Goal: Communication & Community: Answer question/provide support

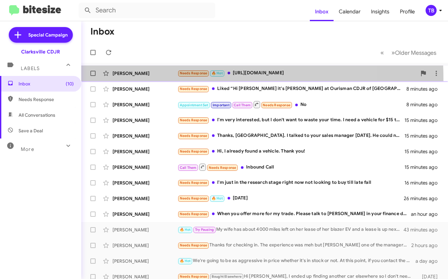
click at [163, 78] on div "[PERSON_NAME] Needs Response 🔥 Hot [URL][DOMAIN_NAME] 6 minutes ago" at bounding box center [265, 73] width 357 height 13
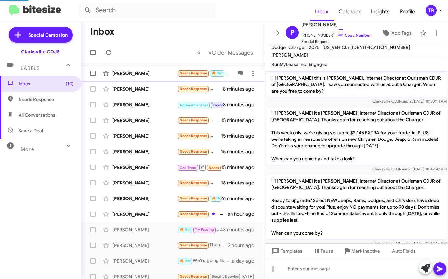
scroll to position [57, 0]
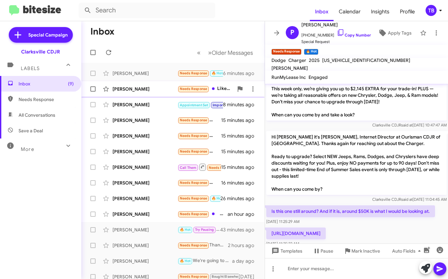
click at [161, 90] on div "[PERSON_NAME]" at bounding box center [145, 89] width 65 height 7
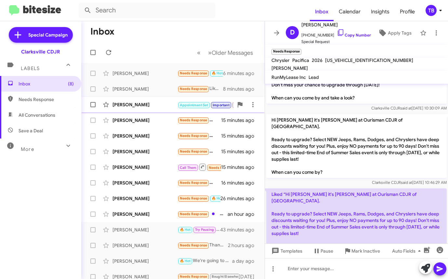
click at [160, 102] on div "[PERSON_NAME]" at bounding box center [145, 104] width 65 height 7
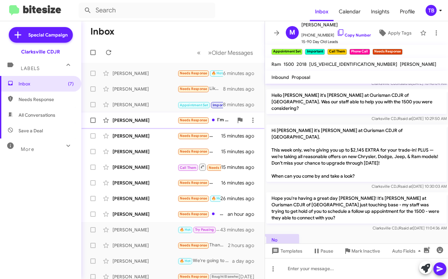
click at [160, 116] on div "[PERSON_NAME] Needs Response I'm very interested, but I don't want to waste you…" at bounding box center [173, 120] width 173 height 13
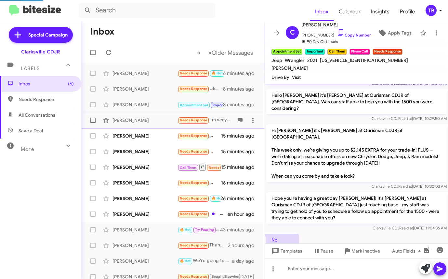
scroll to position [1, 0]
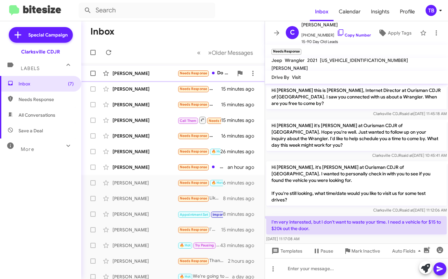
click at [160, 73] on div "[PERSON_NAME]" at bounding box center [145, 73] width 65 height 7
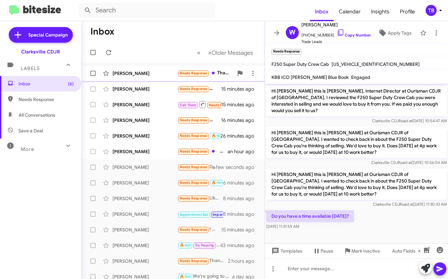
click at [163, 74] on div "[PERSON_NAME]" at bounding box center [145, 73] width 65 height 7
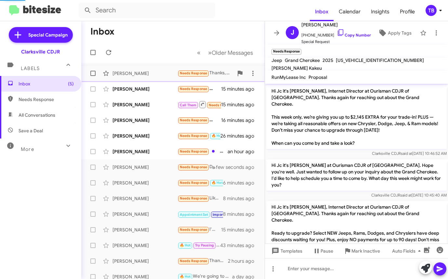
scroll to position [79, 0]
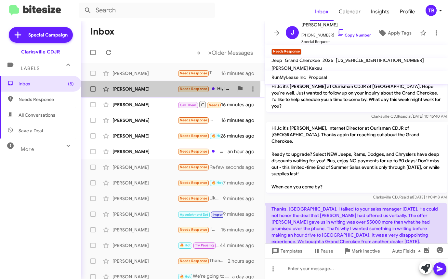
click at [157, 86] on div "[PERSON_NAME]" at bounding box center [145, 89] width 65 height 7
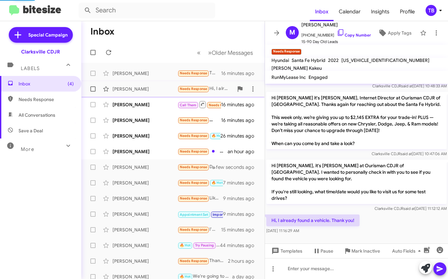
scroll to position [63, 0]
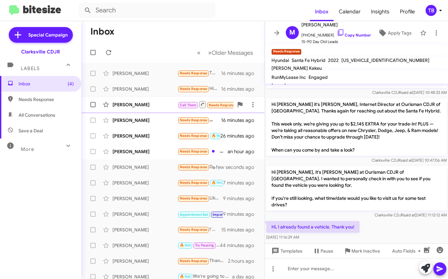
click at [159, 103] on div "[PERSON_NAME]" at bounding box center [145, 104] width 65 height 7
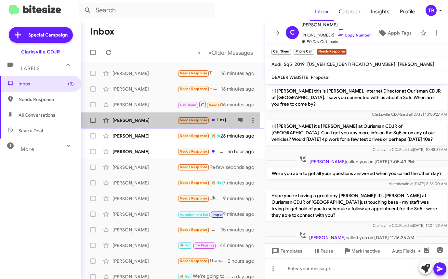
click at [161, 121] on div "[PERSON_NAME]" at bounding box center [145, 120] width 65 height 7
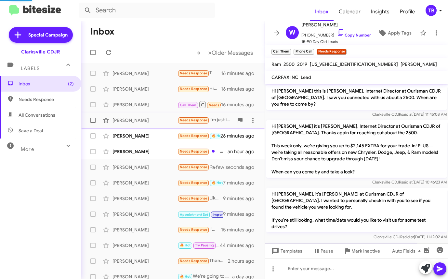
scroll to position [27, 0]
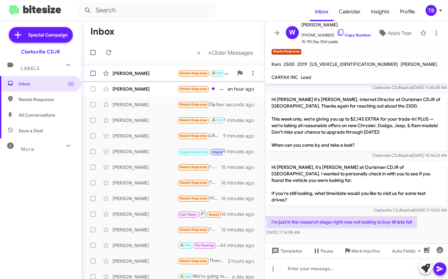
click at [167, 72] on div "[PERSON_NAME]" at bounding box center [145, 73] width 65 height 7
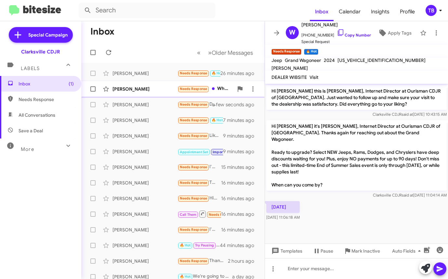
click at [164, 86] on div "[PERSON_NAME]" at bounding box center [145, 89] width 65 height 7
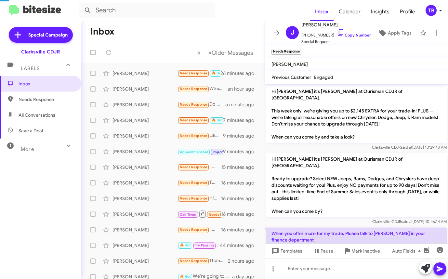
click at [157, 33] on mat-toolbar-row "Inbox" at bounding box center [173, 31] width 184 height 21
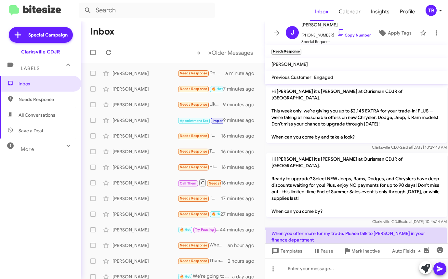
click at [208, 29] on mat-toolbar-row "Inbox" at bounding box center [173, 31] width 184 height 21
